Goal: Information Seeking & Learning: Learn about a topic

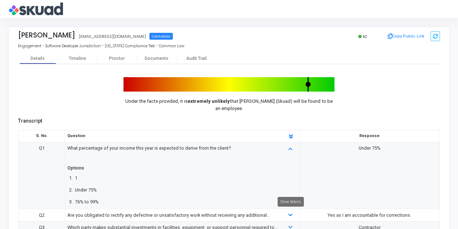
click at [289, 215] on icon at bounding box center [290, 215] width 4 height 5
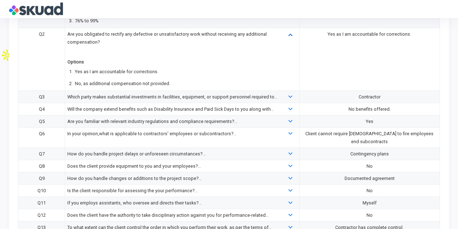
scroll to position [192, 0]
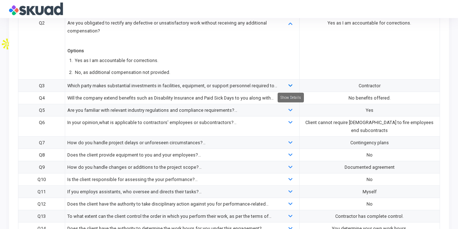
click at [292, 85] on icon at bounding box center [290, 86] width 4 height 5
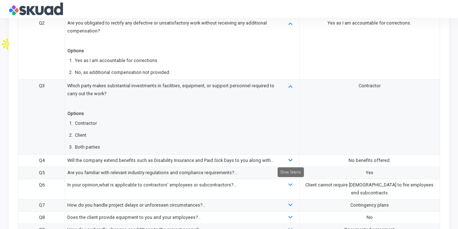
click at [289, 159] on icon at bounding box center [290, 160] width 4 height 5
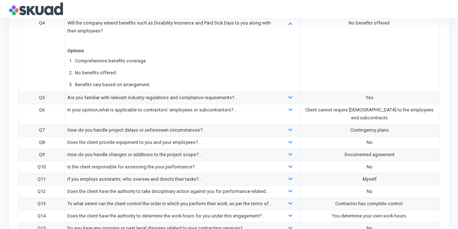
scroll to position [335, 0]
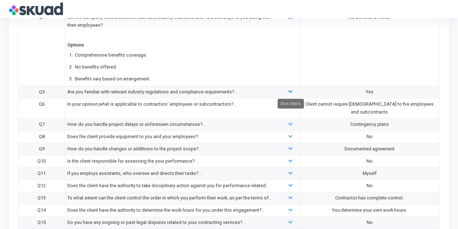
click at [289, 90] on icon at bounding box center [290, 92] width 4 height 5
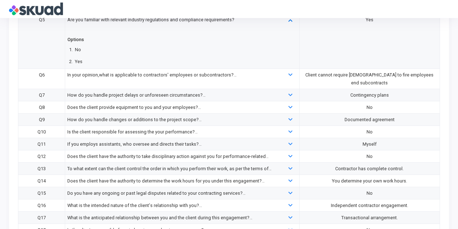
scroll to position [383, 0]
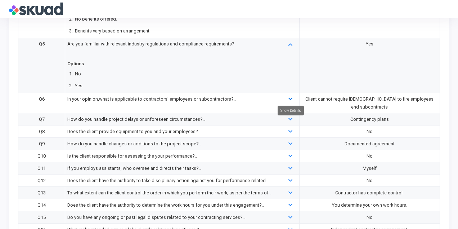
click at [289, 97] on icon at bounding box center [290, 99] width 4 height 5
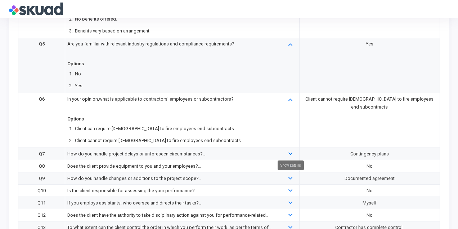
click at [292, 152] on icon at bounding box center [290, 154] width 4 height 5
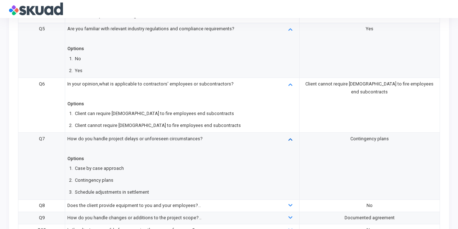
scroll to position [399, 0]
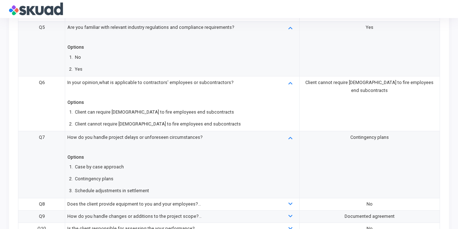
click at [297, 200] on div at bounding box center [291, 204] width 20 height 8
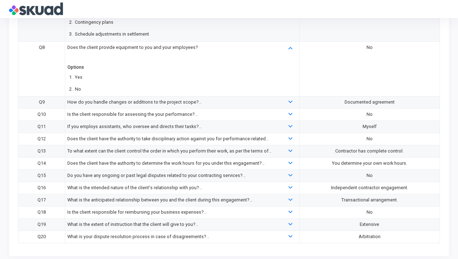
scroll to position [556, 0]
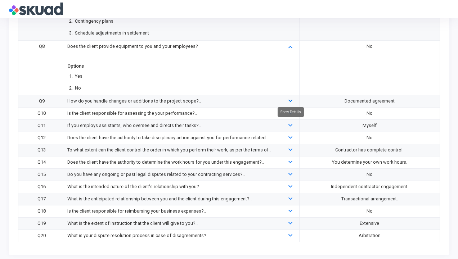
click at [292, 99] on icon at bounding box center [290, 101] width 4 height 5
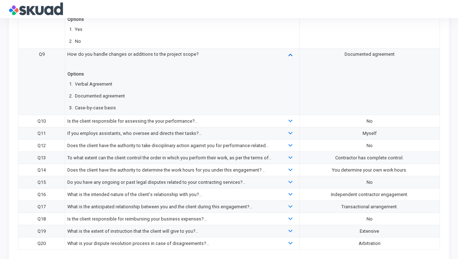
scroll to position [605, 0]
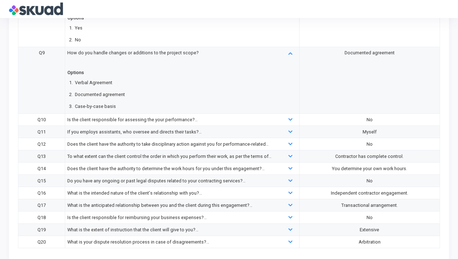
click at [293, 116] on div at bounding box center [291, 120] width 20 height 8
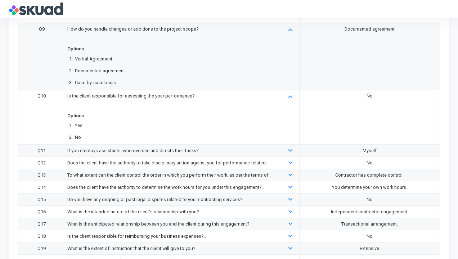
scroll to position [628, 0]
click at [292, 149] on icon at bounding box center [290, 151] width 4 height 5
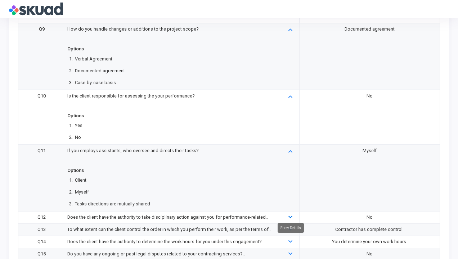
click at [289, 215] on icon at bounding box center [290, 217] width 4 height 5
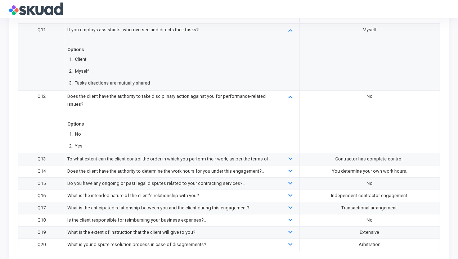
scroll to position [758, 0]
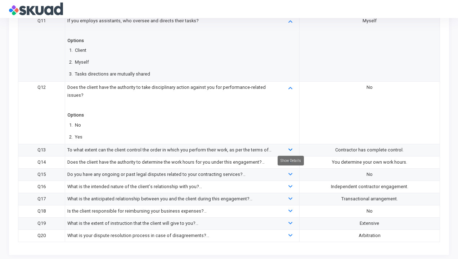
click at [290, 148] on icon at bounding box center [290, 150] width 4 height 5
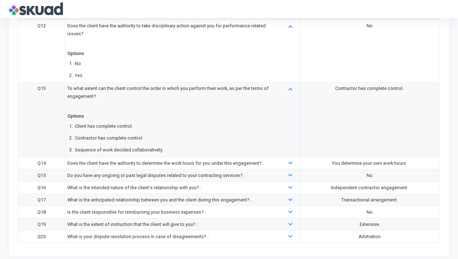
scroll to position [821, 0]
click at [290, 161] on icon at bounding box center [290, 163] width 4 height 5
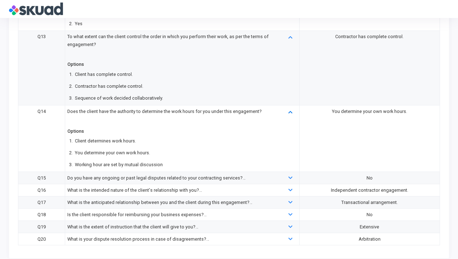
scroll to position [875, 0]
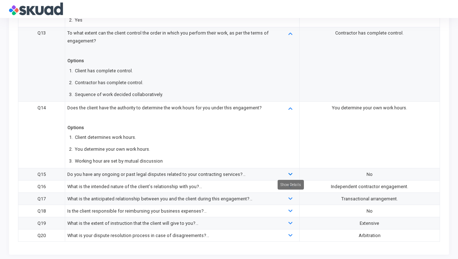
click at [289, 172] on icon at bounding box center [290, 174] width 4 height 5
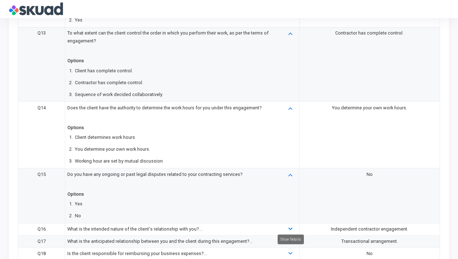
click at [290, 227] on icon at bounding box center [290, 229] width 4 height 5
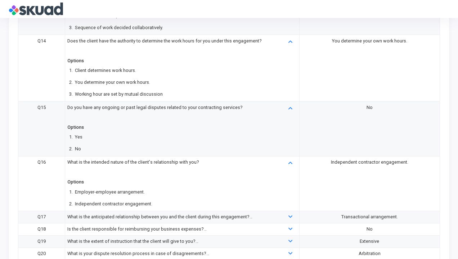
scroll to position [960, 0]
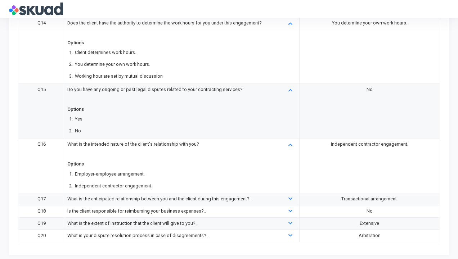
click at [279, 195] on div "What is the anticipated relationship between you and the client during this eng…" at bounding box center [172, 199] width 217 height 8
click at [289, 197] on icon at bounding box center [290, 199] width 4 height 5
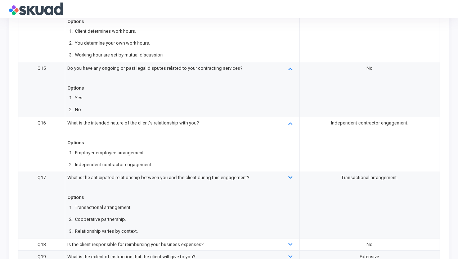
scroll to position [1015, 0]
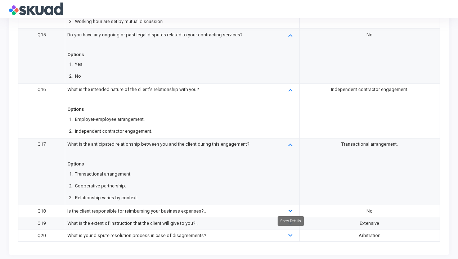
click at [289, 209] on icon at bounding box center [290, 211] width 4 height 5
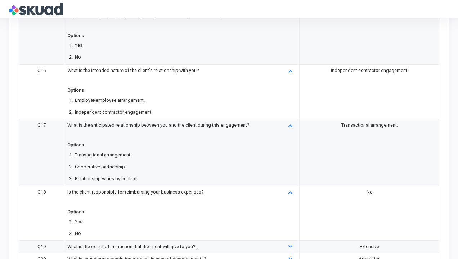
scroll to position [1058, 0]
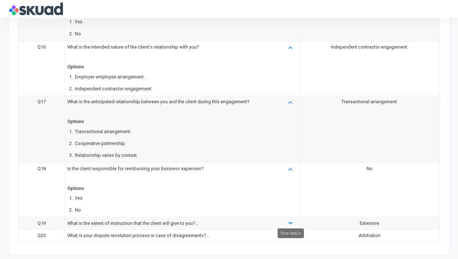
click at [291, 221] on icon at bounding box center [290, 223] width 4 height 5
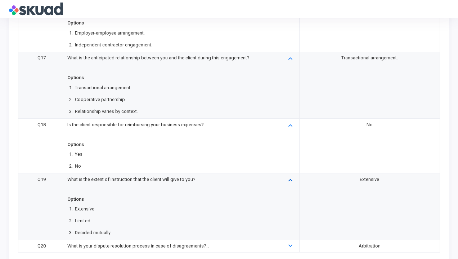
scroll to position [1112, 0]
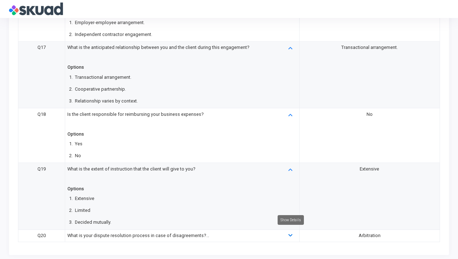
click at [291, 234] on icon at bounding box center [290, 236] width 4 height 5
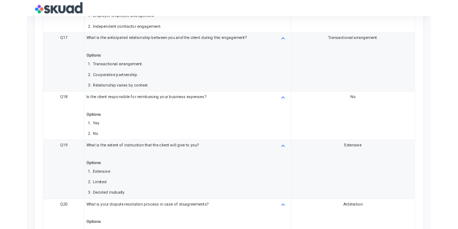
scroll to position [1166, 0]
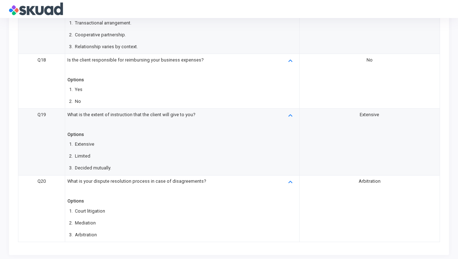
click at [378, 56] on div "No" at bounding box center [369, 60] width 136 height 8
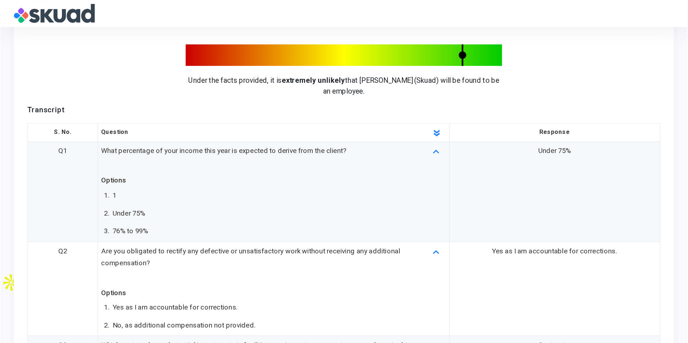
scroll to position [0, 0]
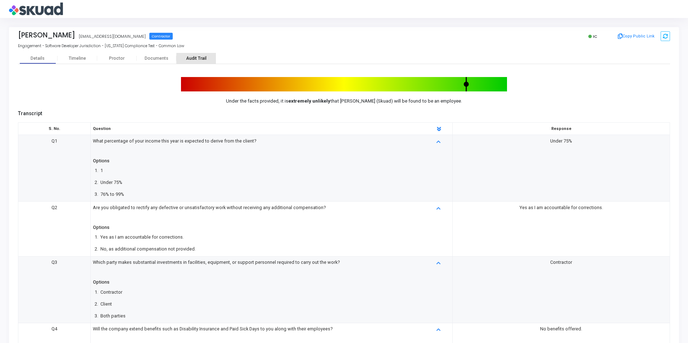
click at [200, 59] on div "Audit Trail" at bounding box center [196, 58] width 40 height 5
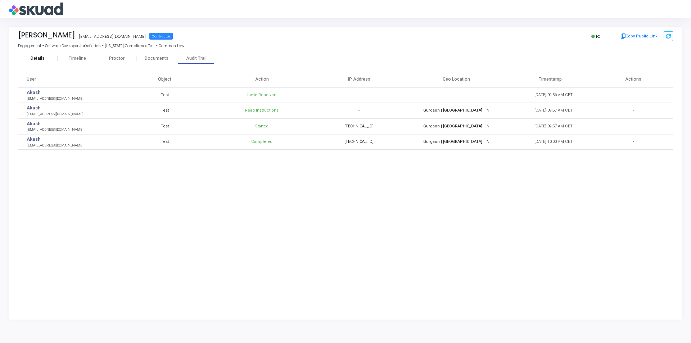
click at [35, 55] on div "Details" at bounding box center [38, 58] width 40 height 11
